Goal: Communication & Community: Answer question/provide support

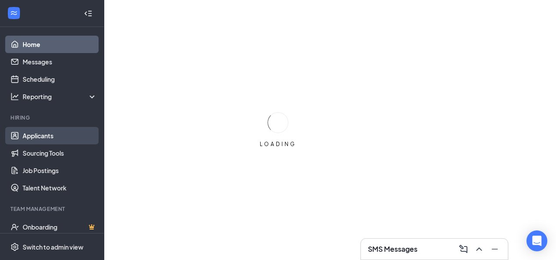
click at [51, 133] on link "Applicants" at bounding box center [60, 135] width 74 height 17
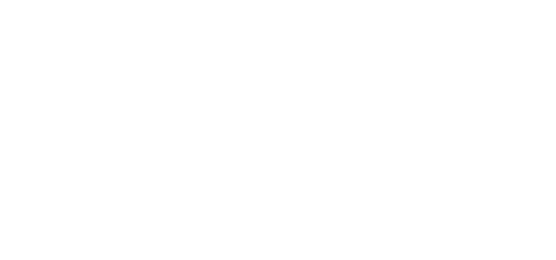
click at [63, 140] on body at bounding box center [278, 130] width 556 height 260
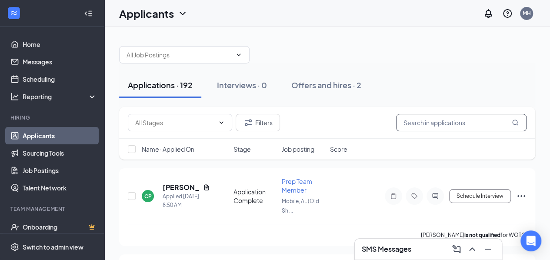
click at [413, 128] on input "text" at bounding box center [461, 122] width 130 height 17
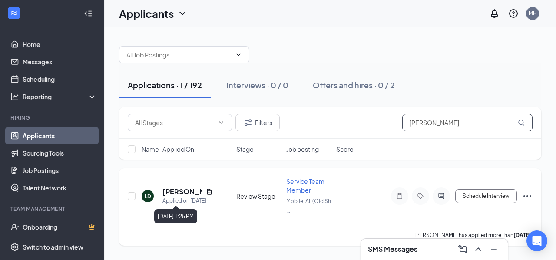
type input "logan"
click at [176, 196] on div "Applied on Oct 8" at bounding box center [188, 200] width 50 height 9
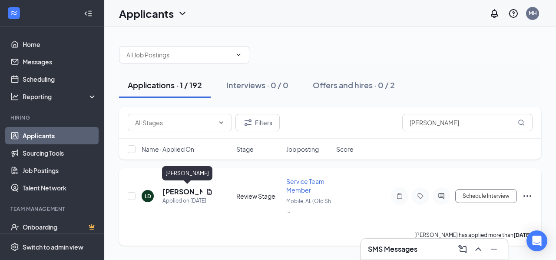
click at [181, 188] on h5 "Logan Dunlap" at bounding box center [183, 192] width 40 height 10
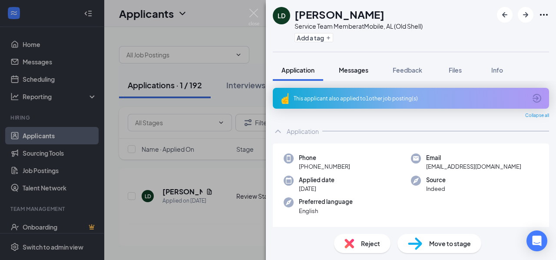
click at [363, 70] on span "Messages" at bounding box center [354, 70] width 30 height 8
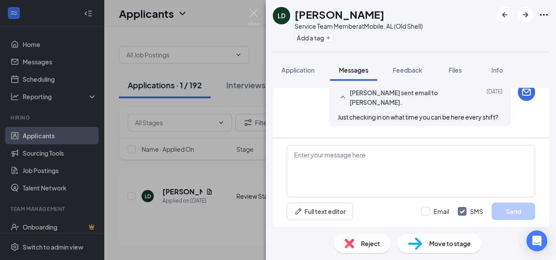
scroll to position [266, 0]
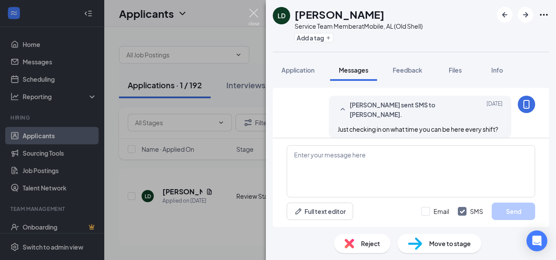
click at [254, 13] on img at bounding box center [254, 17] width 11 height 17
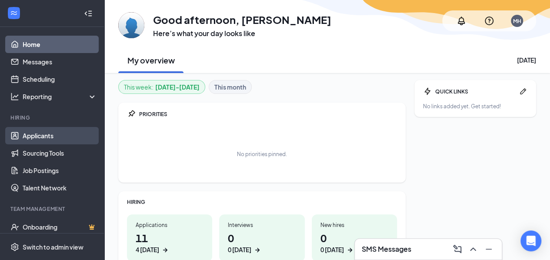
click at [37, 136] on link "Applicants" at bounding box center [60, 135] width 74 height 17
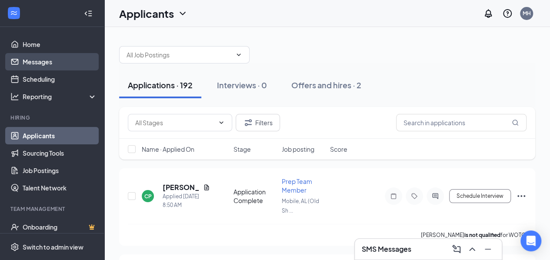
click at [59, 61] on link "Messages" at bounding box center [60, 61] width 74 height 17
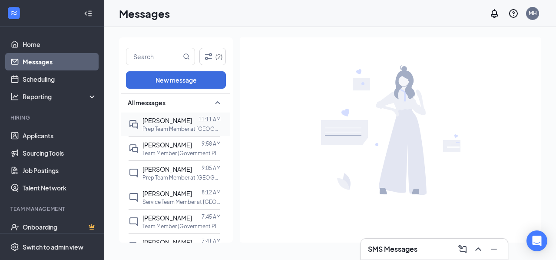
click at [180, 123] on span "Madison Morrow" at bounding box center [168, 120] width 50 height 8
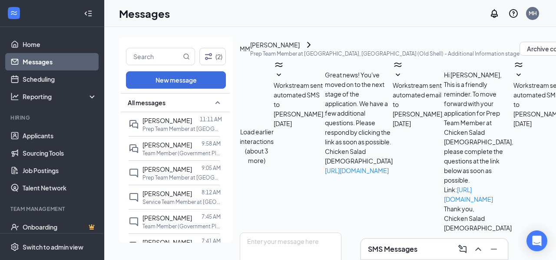
scroll to position [411, 0]
click at [278, 233] on textarea at bounding box center [291, 259] width 102 height 52
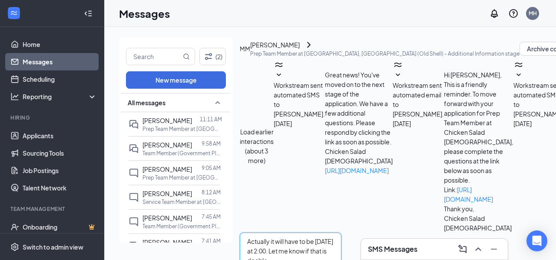
type textarea "Actually it will have to be Friday at 2:00. Let me know if that is doable."
checkbox input "true"
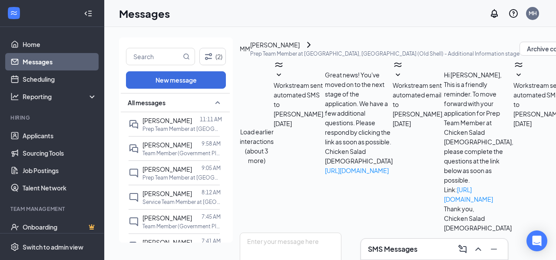
scroll to position [542, 0]
